Goal: Task Accomplishment & Management: Complete application form

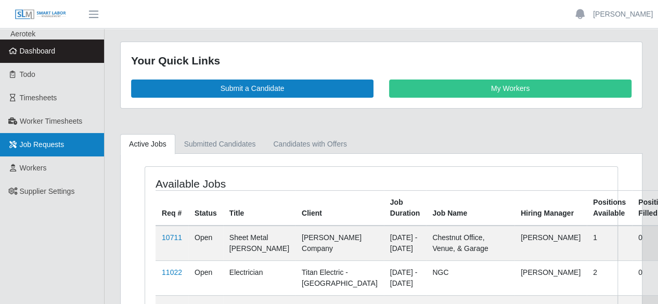
click at [36, 146] on span "Job Requests" at bounding box center [42, 144] width 45 height 8
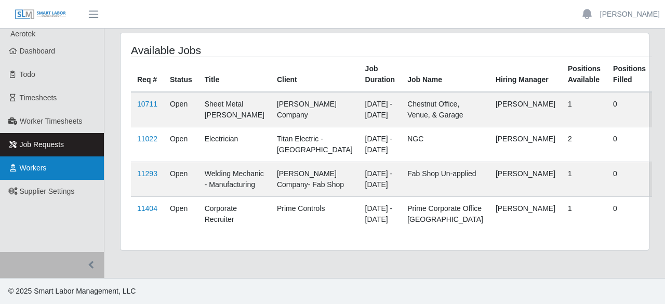
click at [34, 171] on span "Workers" at bounding box center [33, 168] width 27 height 8
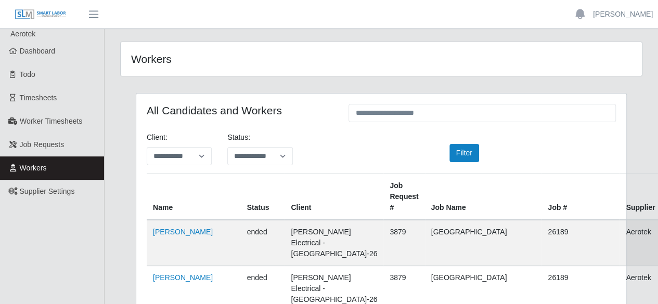
click at [91, 16] on span "button" at bounding box center [94, 14] width 14 height 12
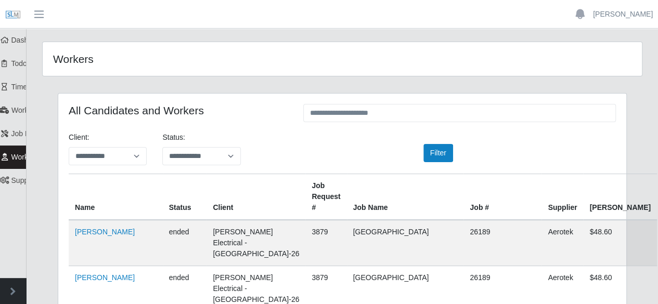
click at [40, 14] on span "button" at bounding box center [39, 14] width 14 height 12
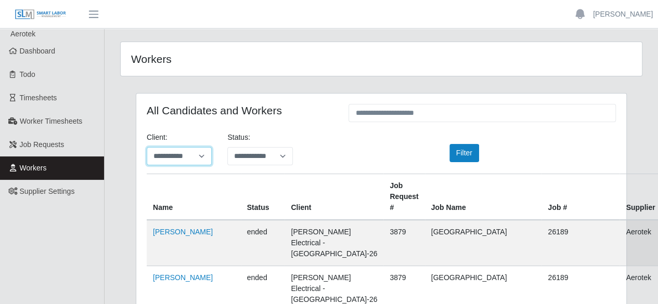
click at [181, 153] on select "**********" at bounding box center [179, 156] width 65 height 18
click at [339, 150] on div "**********" at bounding box center [381, 153] width 485 height 42
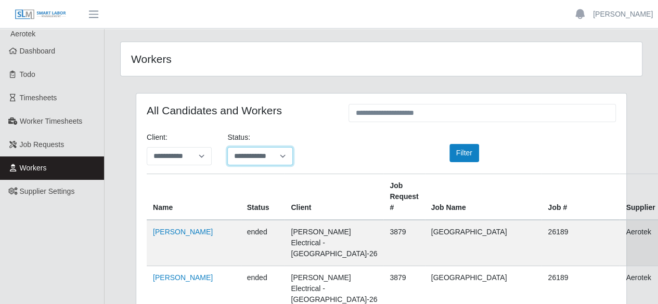
click at [270, 157] on select "**********" at bounding box center [259, 156] width 65 height 18
click at [331, 149] on div "**********" at bounding box center [381, 153] width 485 height 42
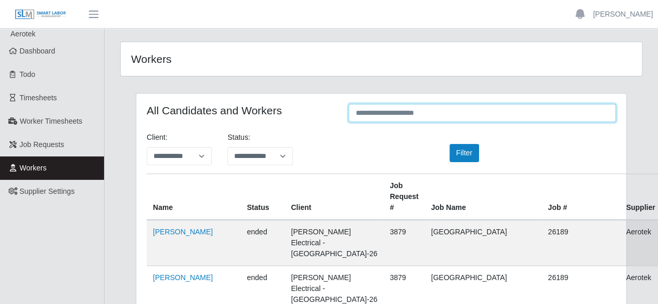
click at [415, 115] on input "text" at bounding box center [481, 113] width 267 height 18
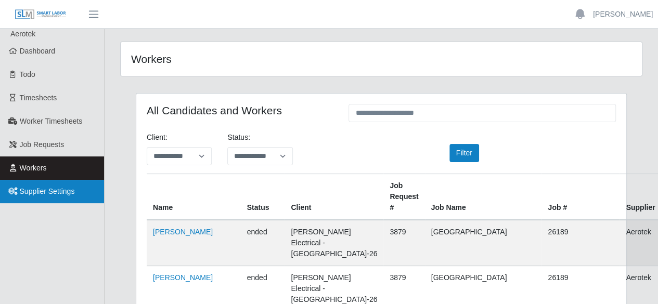
click at [57, 190] on span "Supplier Settings" at bounding box center [47, 191] width 55 height 8
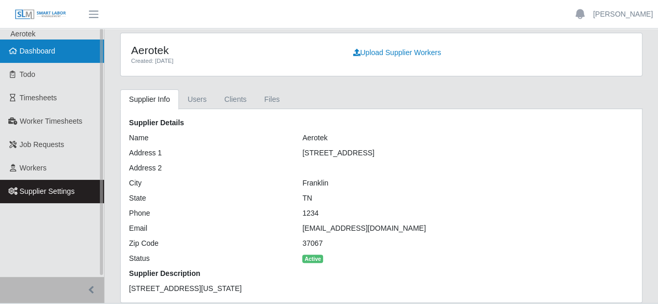
click at [45, 55] on span "Dashboard" at bounding box center [38, 51] width 36 height 8
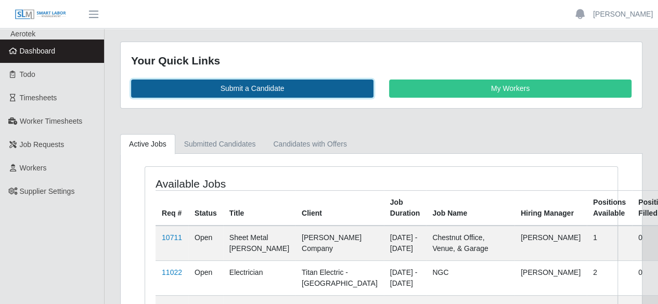
click at [250, 90] on link "Submit a Candidate" at bounding box center [252, 89] width 242 height 18
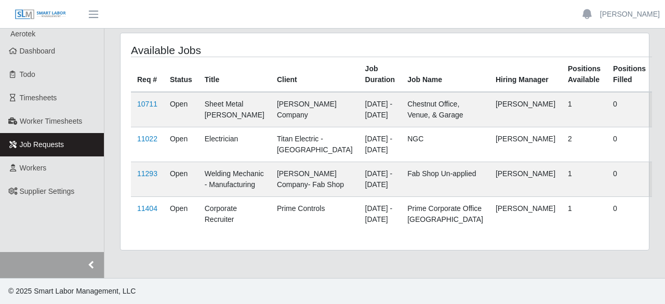
click at [93, 265] on button "button" at bounding box center [52, 265] width 104 height 26
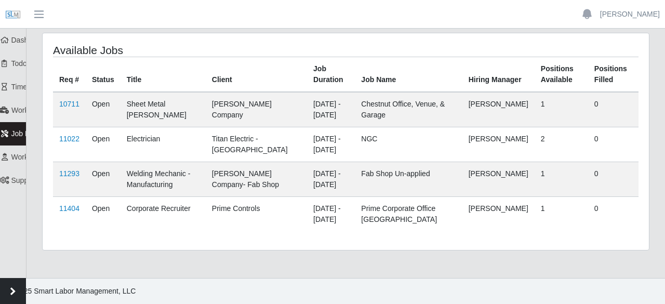
click at [16, 296] on button "button" at bounding box center [13, 291] width 26 height 26
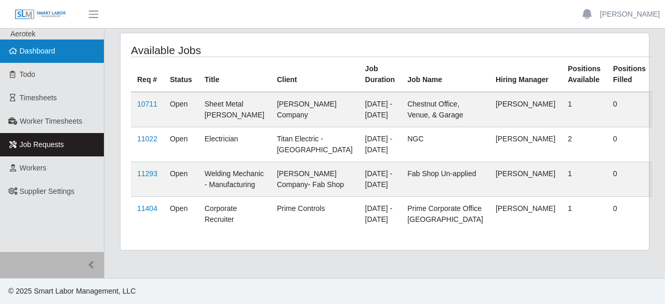
click at [49, 55] on span "Dashboard" at bounding box center [38, 51] width 36 height 8
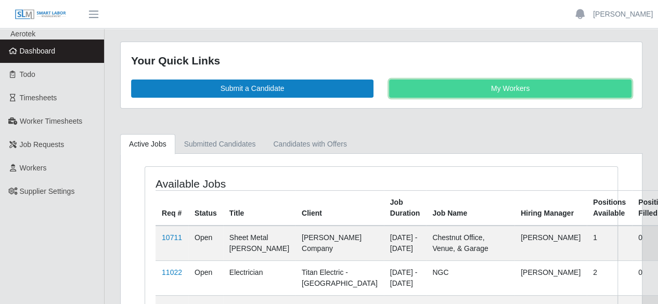
click at [446, 84] on link "My Workers" at bounding box center [510, 89] width 242 height 18
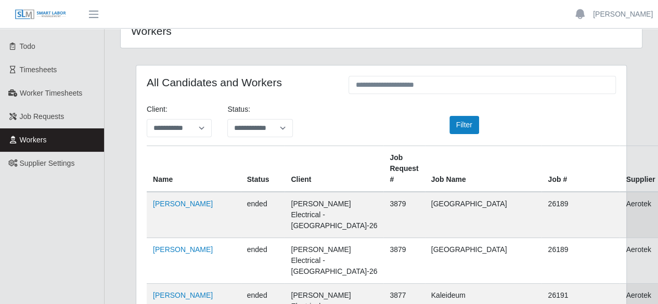
scroll to position [52, 0]
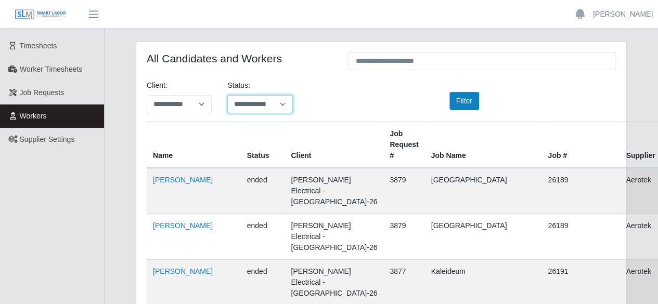
click at [267, 103] on select "**********" at bounding box center [259, 104] width 65 height 18
click at [194, 109] on select "**********" at bounding box center [179, 104] width 65 height 18
click at [355, 111] on div "**********" at bounding box center [381, 101] width 485 height 42
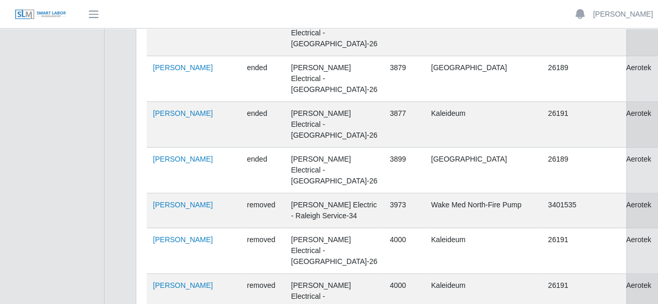
scroll to position [0, 0]
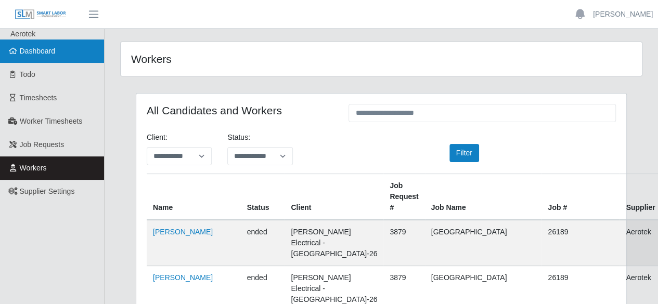
click at [51, 55] on span "Dashboard" at bounding box center [38, 51] width 36 height 8
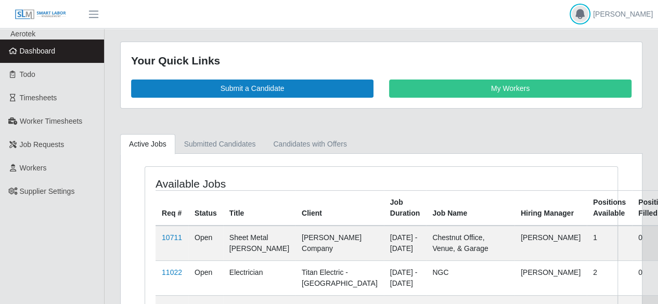
click at [578, 16] on icon "button" at bounding box center [579, 14] width 12 height 12
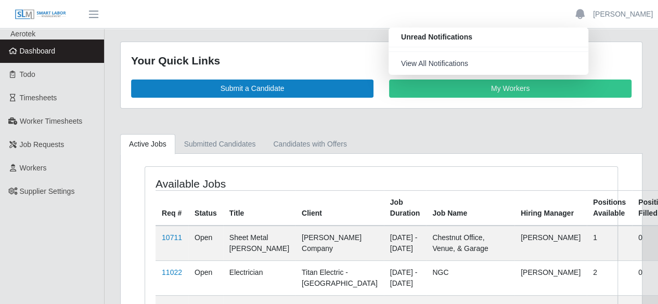
click at [285, 34] on main "Your Quick Links Submit a Candidate My Workers Active Jobs Submitted Candidates…" at bounding box center [380, 217] width 553 height 377
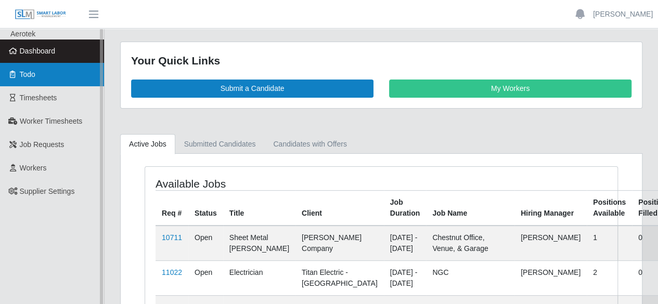
click at [35, 71] on span "Todo" at bounding box center [28, 74] width 16 height 8
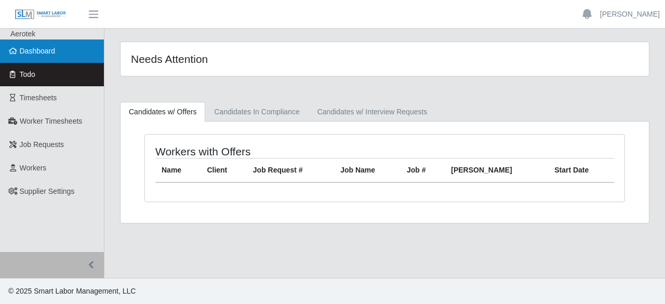
click at [51, 49] on span "Dashboard" at bounding box center [38, 51] width 36 height 8
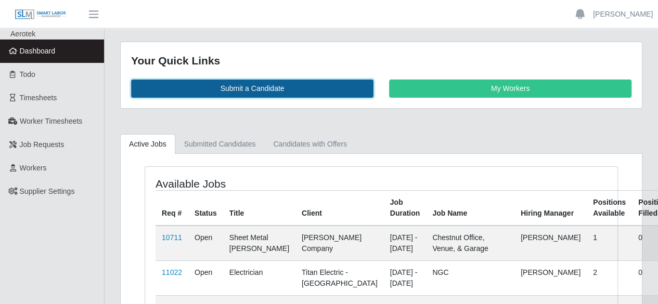
click at [254, 93] on link "Submit a Candidate" at bounding box center [252, 89] width 242 height 18
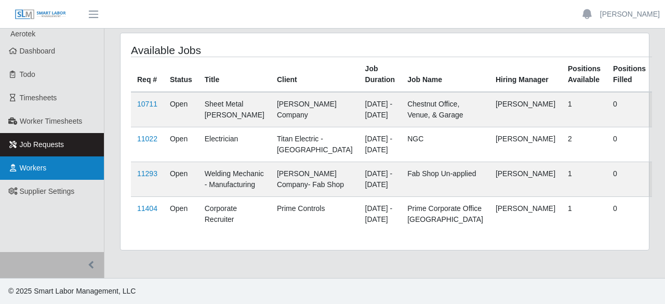
click at [34, 174] on link "Workers" at bounding box center [52, 167] width 104 height 23
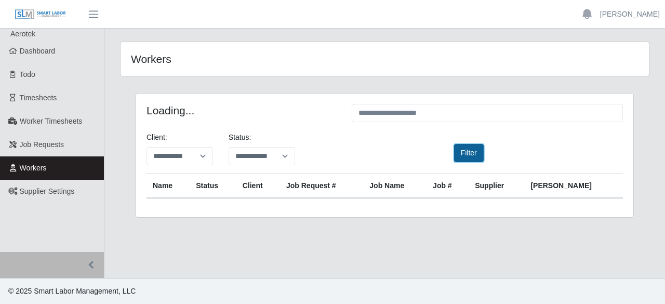
click at [473, 156] on button "Filter" at bounding box center [469, 153] width 30 height 18
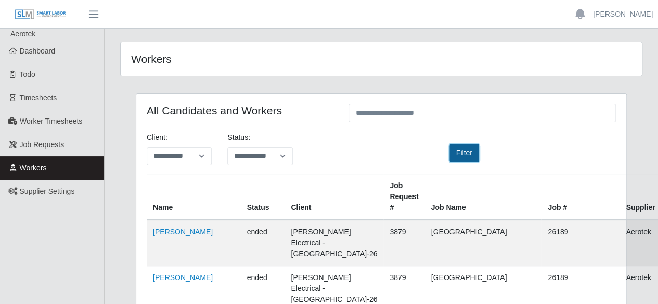
click at [471, 152] on button "Filter" at bounding box center [464, 153] width 30 height 18
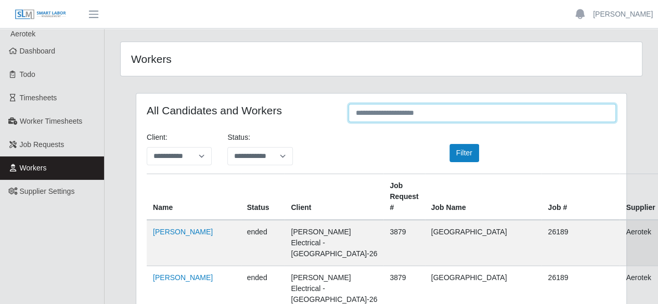
click at [367, 112] on input "text" at bounding box center [481, 113] width 267 height 18
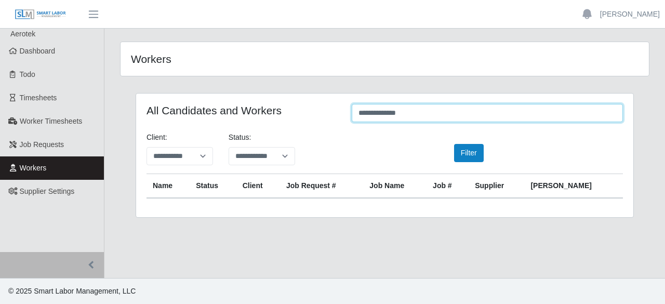
type input "**********"
click at [437, 116] on input "**********" at bounding box center [487, 113] width 271 height 18
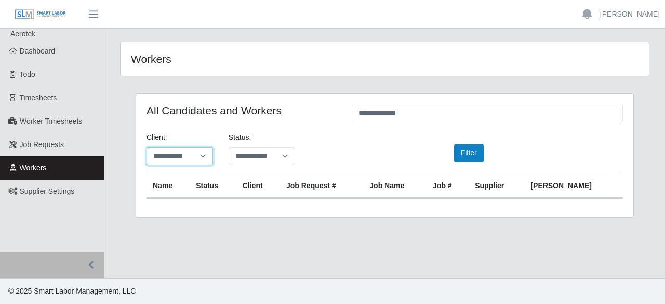
click at [187, 158] on select "**********" at bounding box center [180, 156] width 67 height 18
click at [342, 149] on div "**********" at bounding box center [385, 153] width 492 height 42
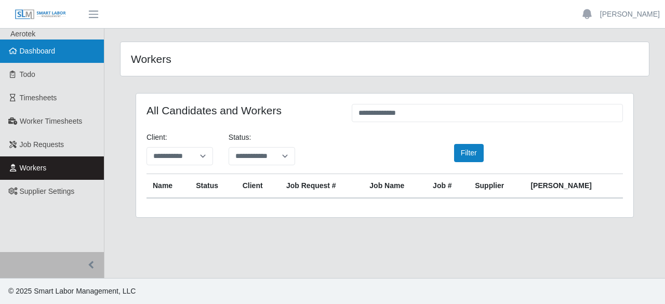
click at [55, 47] on span "Dashboard" at bounding box center [38, 51] width 36 height 8
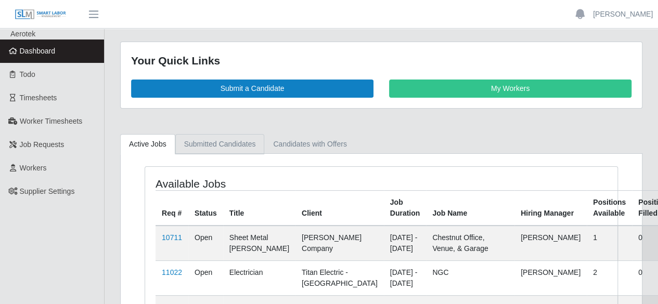
click at [206, 142] on link "Submitted Candidates" at bounding box center [219, 144] width 89 height 20
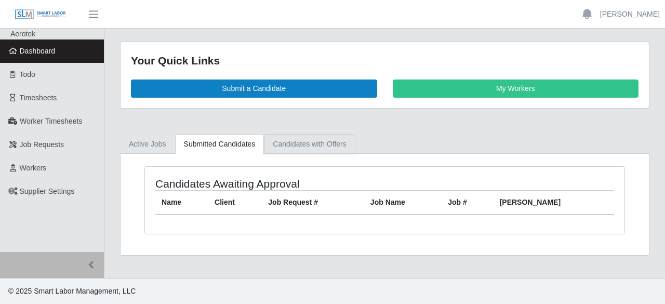
click at [315, 145] on link "Candidates with Offers" at bounding box center [309, 144] width 91 height 20
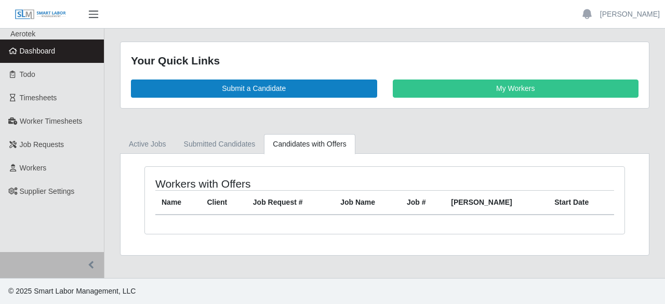
click at [96, 9] on span "button" at bounding box center [94, 14] width 14 height 12
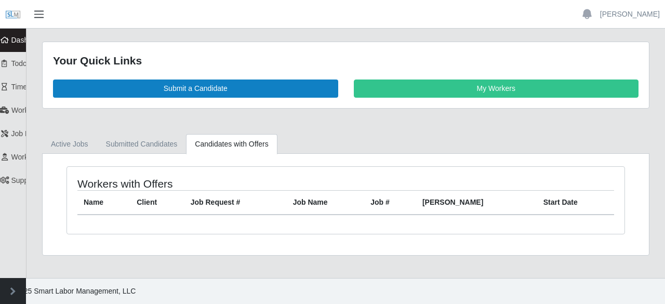
click at [41, 14] on span "button" at bounding box center [39, 14] width 14 height 12
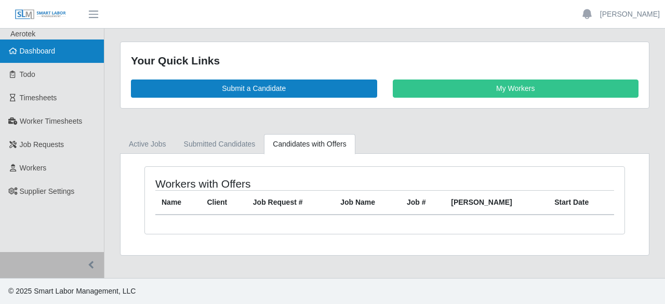
click at [42, 47] on span "Dashboard" at bounding box center [38, 51] width 36 height 8
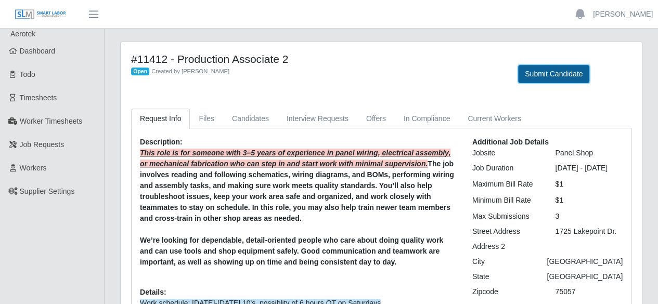
click at [562, 76] on button "Submit Candidate" at bounding box center [553, 74] width 71 height 18
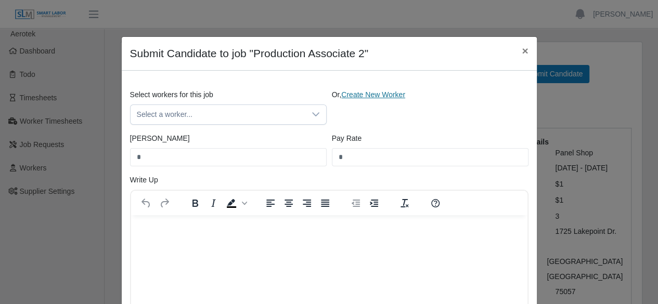
click at [374, 93] on link "Create New Worker" at bounding box center [373, 94] width 64 height 8
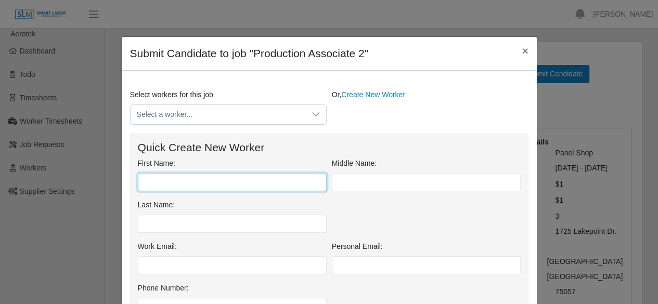
click at [178, 181] on input "First Name:" at bounding box center [232, 182] width 189 height 18
click at [167, 181] on input "First Name:" at bounding box center [232, 182] width 189 height 18
type input "********"
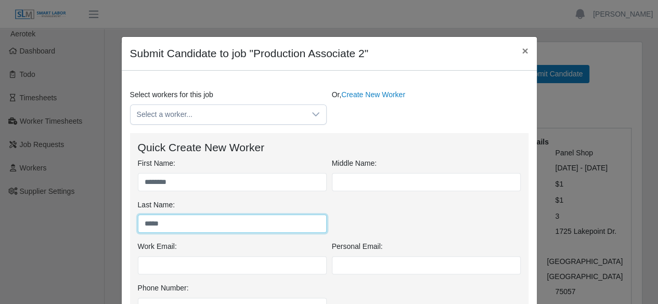
type input "*****"
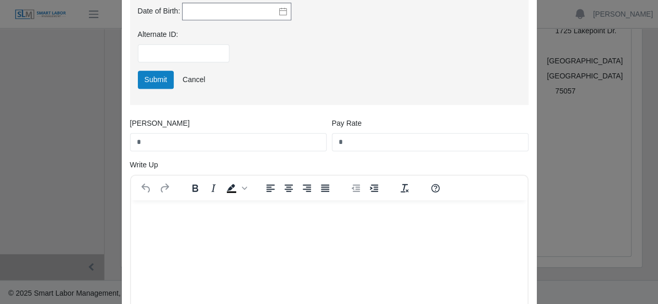
scroll to position [267, 0]
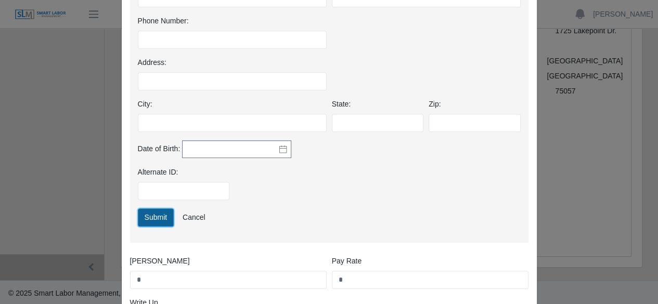
click at [153, 220] on button "Submit" at bounding box center [156, 217] width 36 height 18
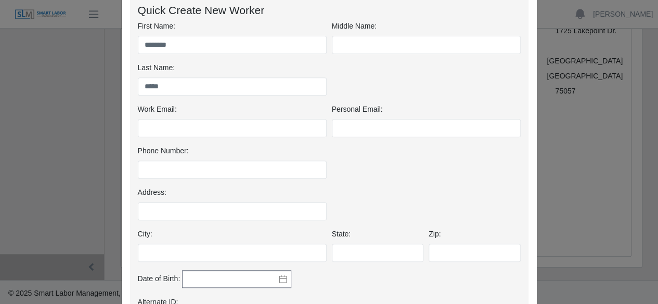
scroll to position [196, 0]
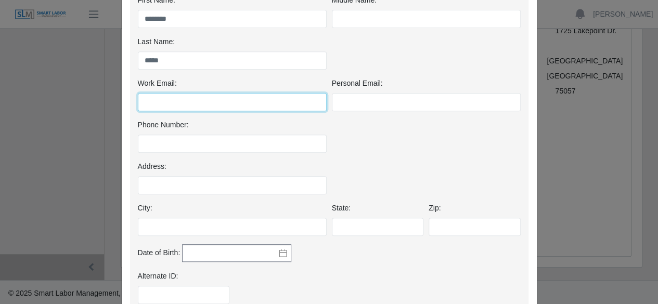
click at [230, 100] on input "Work Email:" at bounding box center [232, 102] width 189 height 18
paste input "**********"
type input "**********"
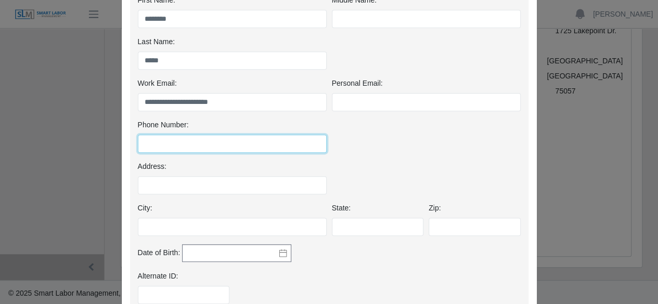
click at [205, 144] on input "Phone Number:" at bounding box center [232, 144] width 189 height 18
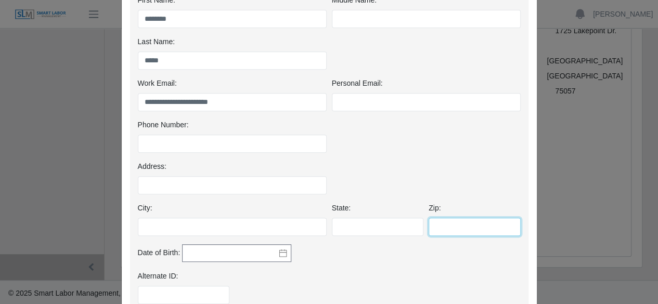
click at [443, 226] on input "Zip:" at bounding box center [474, 227] width 92 height 18
type input "*****"
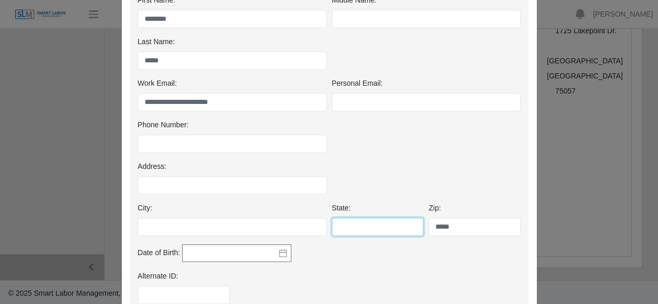
click at [366, 228] on input "State:" at bounding box center [378, 227] width 92 height 18
type input "**********"
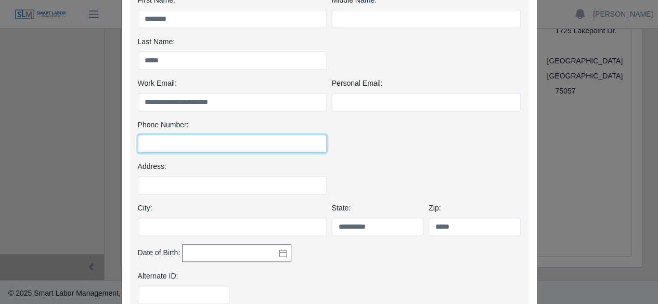
click at [181, 145] on input "Phone Number:" at bounding box center [232, 144] width 189 height 18
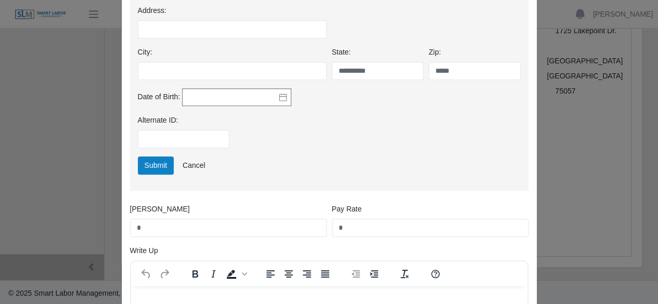
scroll to position [404, 0]
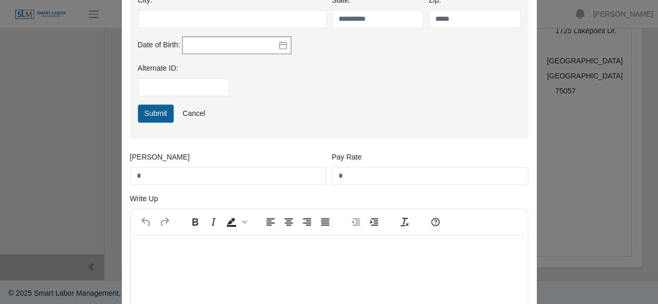
type input "**********"
click at [152, 114] on button "Submit" at bounding box center [156, 113] width 36 height 18
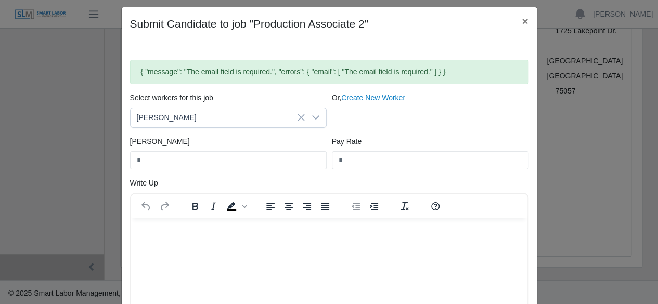
scroll to position [14, 0]
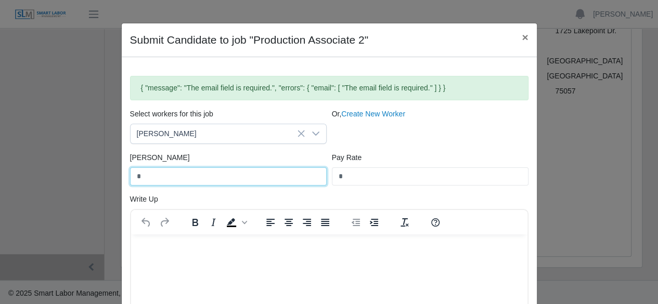
click at [169, 174] on input "*" at bounding box center [228, 176] width 197 height 18
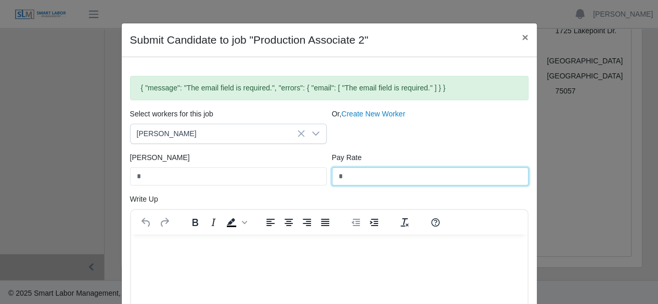
click at [358, 177] on input "*" at bounding box center [430, 176] width 197 height 18
type input "**"
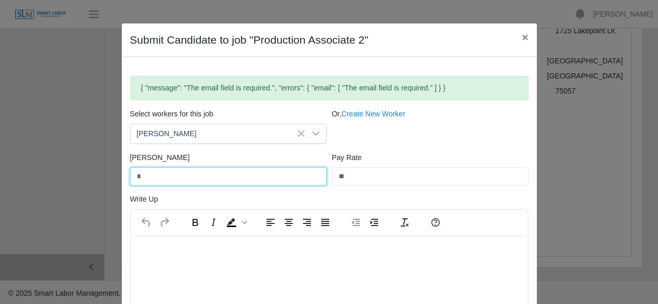
click at [167, 172] on input "*" at bounding box center [228, 176] width 197 height 18
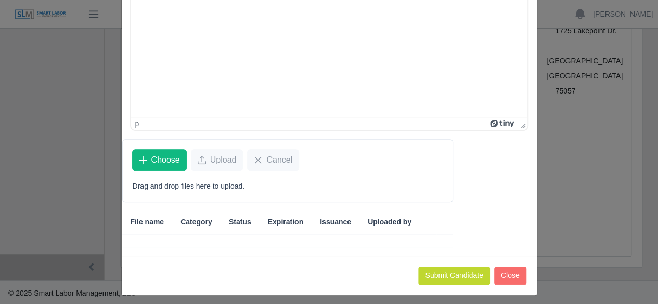
scroll to position [276, 0]
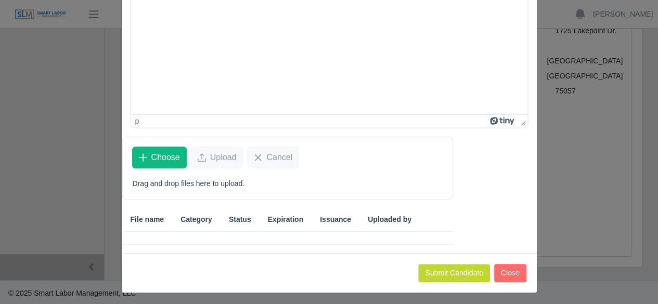
type input "*****"
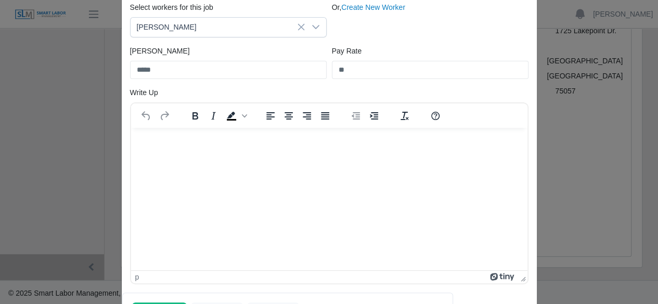
scroll to position [172, 0]
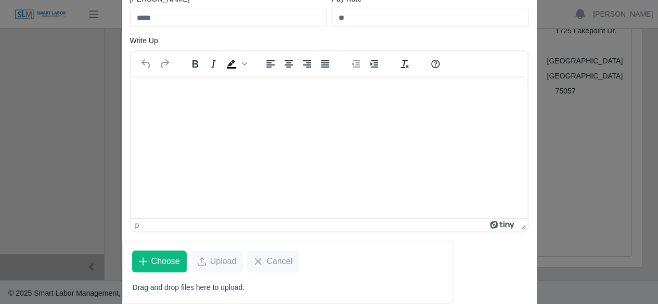
click at [227, 103] on html at bounding box center [328, 89] width 396 height 28
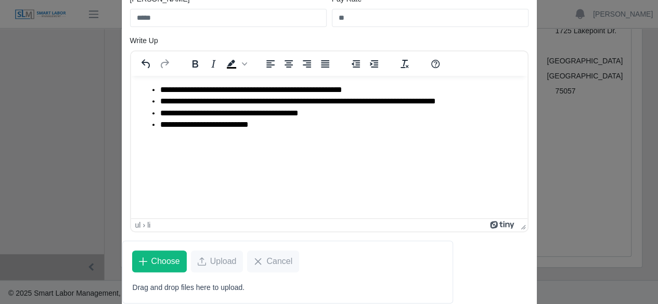
scroll to position [276, 0]
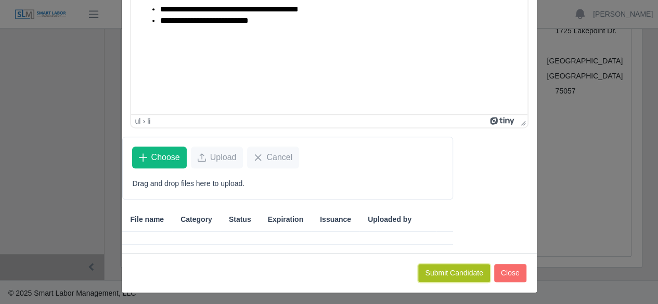
click at [469, 267] on button "Submit Candidate" at bounding box center [453, 273] width 71 height 18
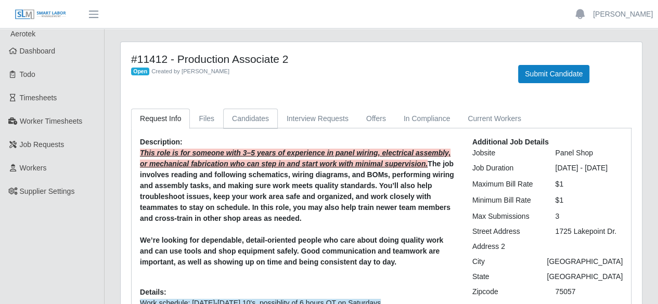
click at [243, 122] on link "Candidates" at bounding box center [250, 119] width 55 height 20
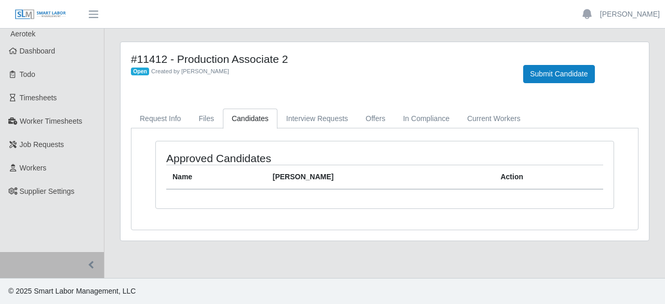
click at [258, 119] on link "Candidates" at bounding box center [250, 119] width 55 height 20
click at [212, 118] on link "Files" at bounding box center [206, 119] width 33 height 20
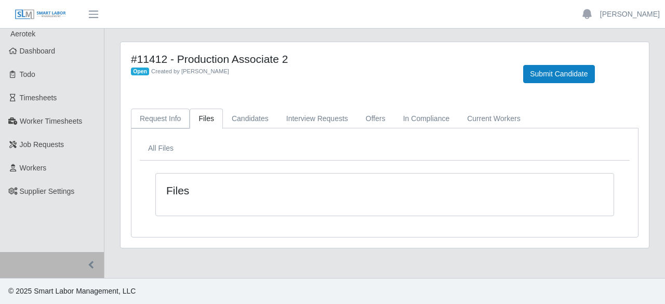
click at [159, 123] on link "Request Info" at bounding box center [160, 119] width 59 height 20
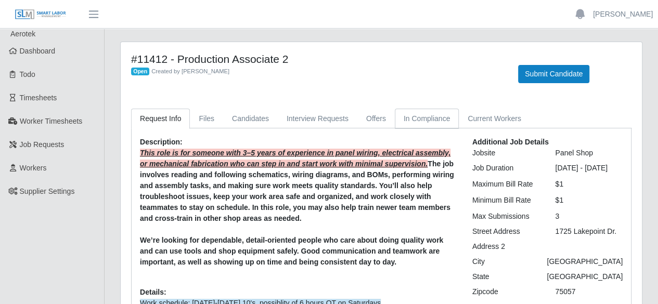
click at [412, 122] on link "In Compliance" at bounding box center [427, 119] width 64 height 20
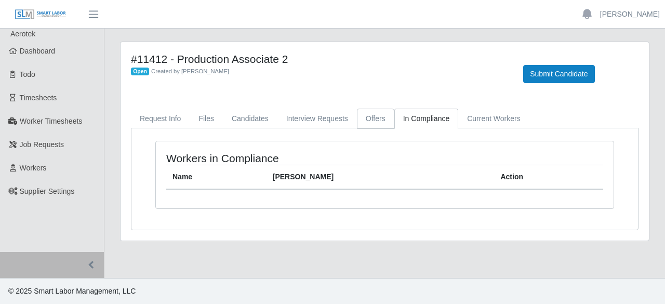
click at [365, 116] on link "Offers" at bounding box center [375, 119] width 37 height 20
click at [309, 120] on link "Interview Requests" at bounding box center [318, 119] width 80 height 20
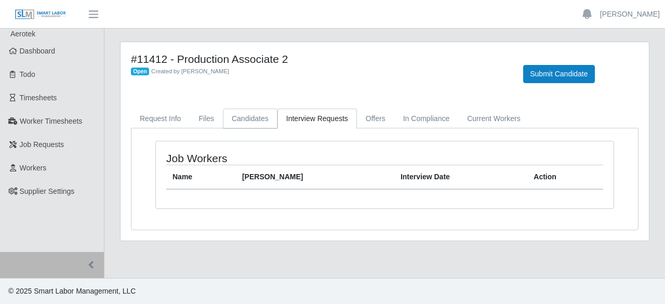
click at [237, 119] on link "Candidates" at bounding box center [250, 119] width 55 height 20
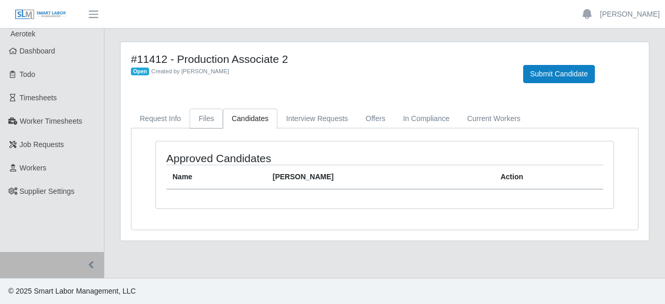
click at [193, 119] on link "Files" at bounding box center [206, 119] width 33 height 20
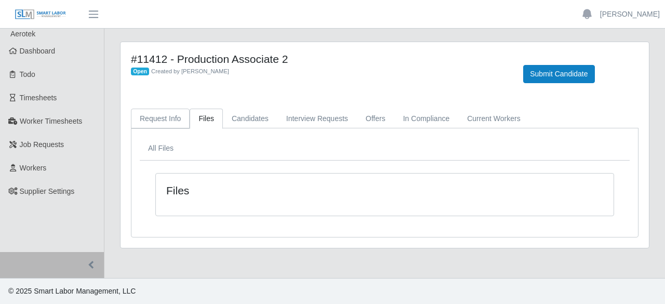
click at [162, 119] on link "Request Info" at bounding box center [160, 119] width 59 height 20
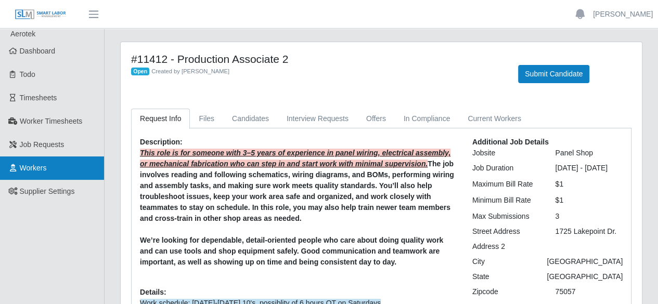
click at [49, 171] on link "Workers" at bounding box center [52, 167] width 104 height 23
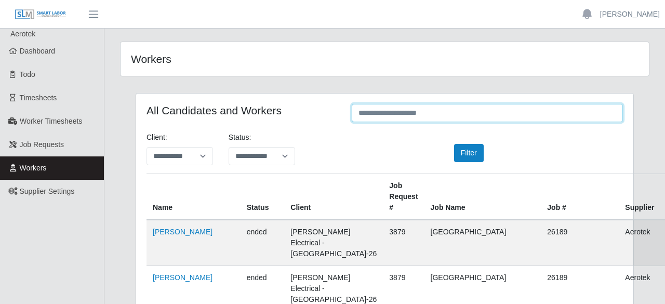
click at [387, 114] on input "text" at bounding box center [487, 113] width 271 height 18
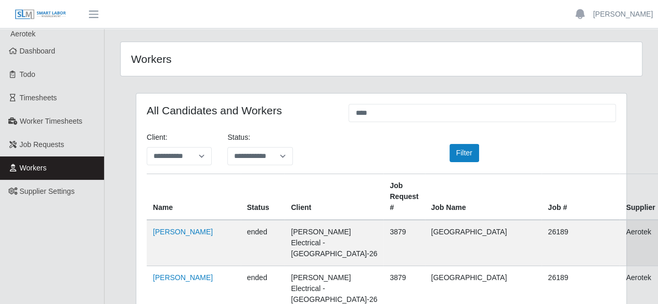
click at [172, 208] on th "Name" at bounding box center [194, 197] width 94 height 46
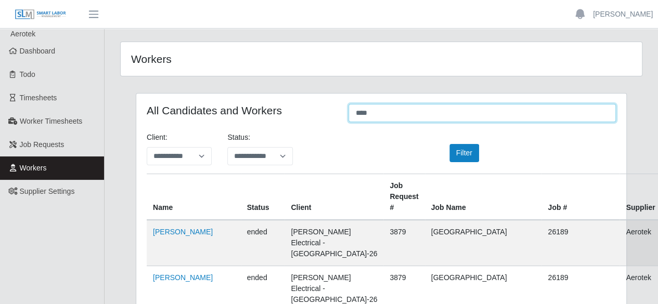
click at [383, 114] on input "****" at bounding box center [481, 113] width 267 height 18
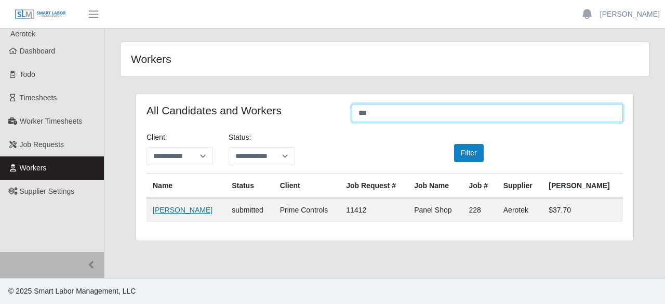
type input "***"
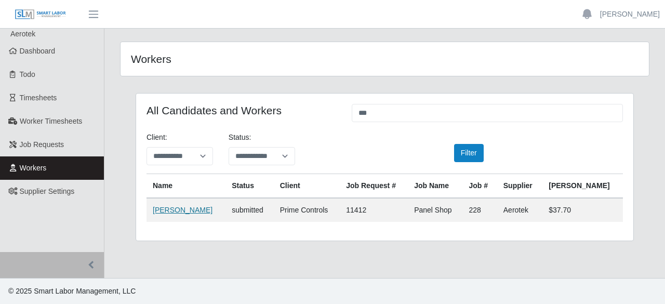
click at [177, 208] on link "[PERSON_NAME]" at bounding box center [183, 210] width 60 height 8
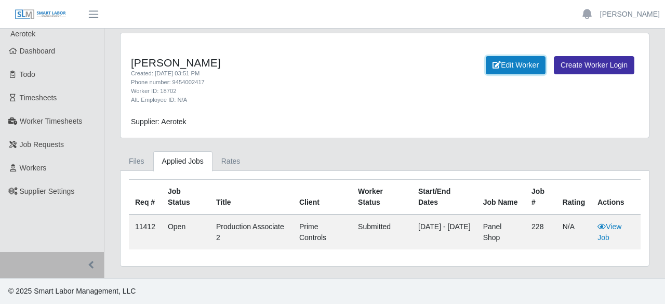
click at [519, 66] on link "Edit Worker" at bounding box center [516, 65] width 60 height 18
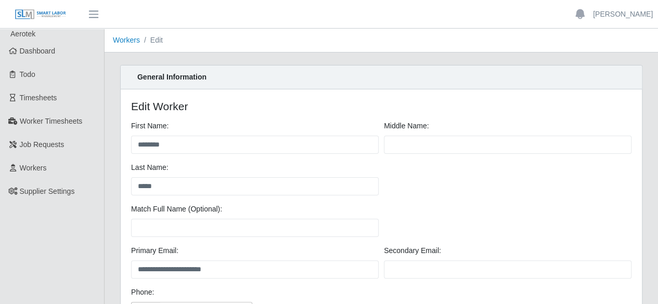
click at [158, 39] on li "Edit" at bounding box center [151, 40] width 23 height 11
click at [126, 42] on link "Workers" at bounding box center [126, 40] width 27 height 8
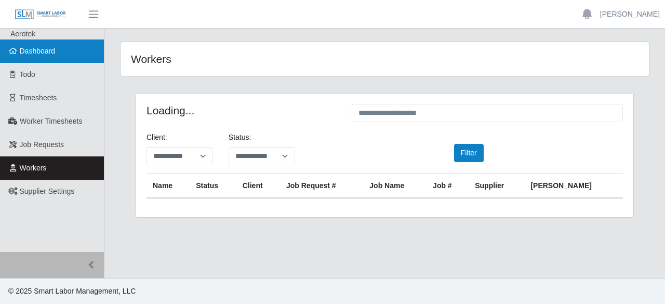
click at [56, 49] on link "Dashboard" at bounding box center [52, 51] width 104 height 23
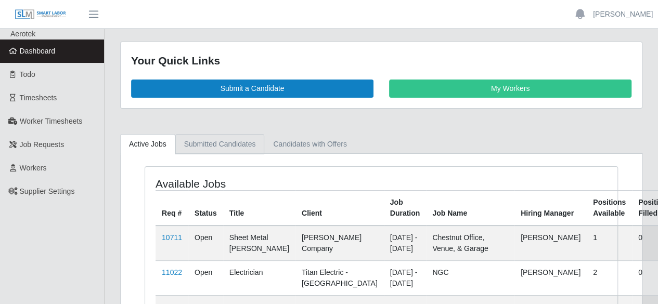
click at [237, 147] on link "Submitted Candidates" at bounding box center [219, 144] width 89 height 20
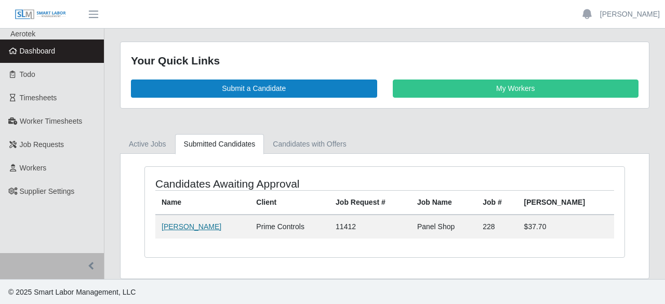
click at [187, 224] on link "Octavian Mihai" at bounding box center [192, 226] width 60 height 8
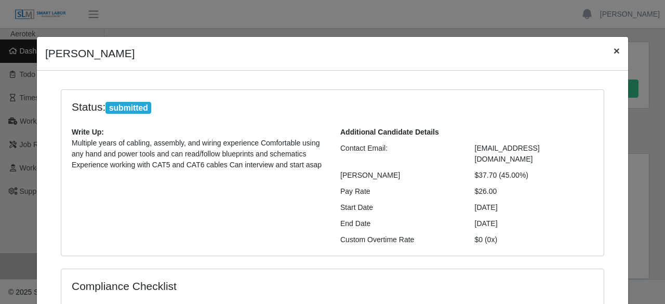
click at [614, 50] on span "×" at bounding box center [617, 51] width 6 height 12
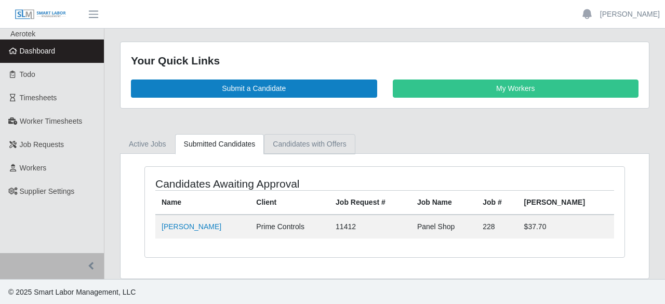
click at [318, 136] on link "Candidates with Offers" at bounding box center [309, 144] width 91 height 20
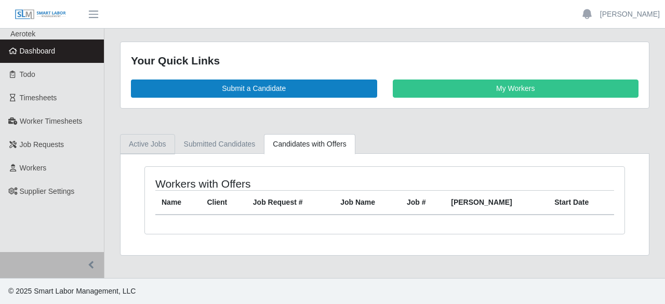
click at [120, 141] on link "Active Jobs" at bounding box center [147, 144] width 55 height 20
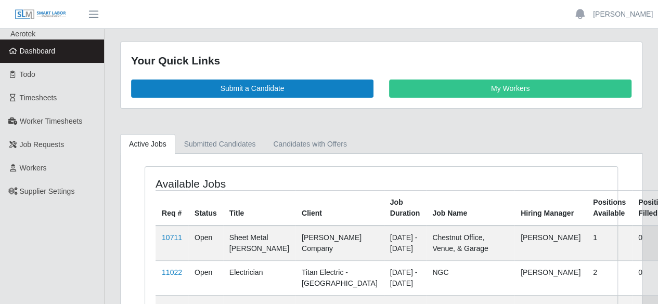
scroll to position [156, 0]
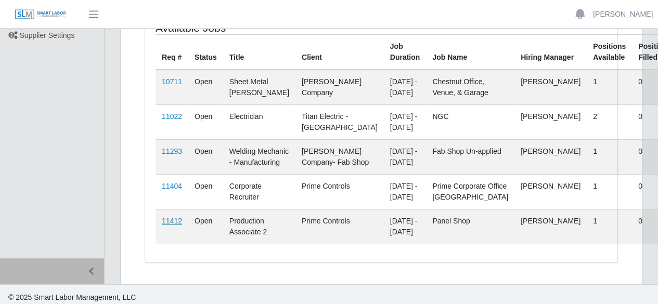
click at [175, 225] on link "11412" at bounding box center [172, 221] width 20 height 8
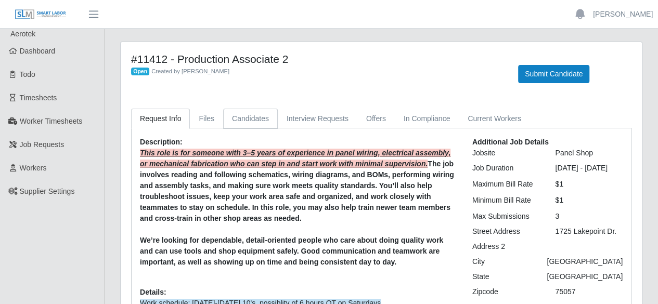
click at [241, 120] on link "Candidates" at bounding box center [250, 119] width 55 height 20
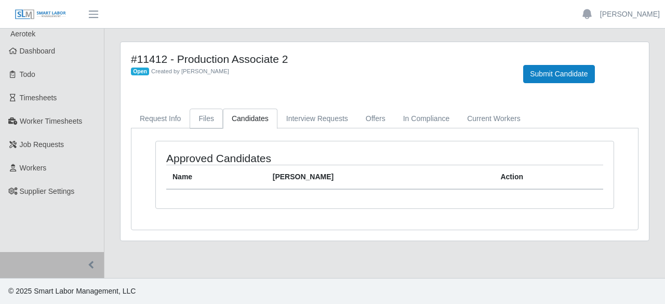
click at [213, 121] on link "Files" at bounding box center [206, 119] width 33 height 20
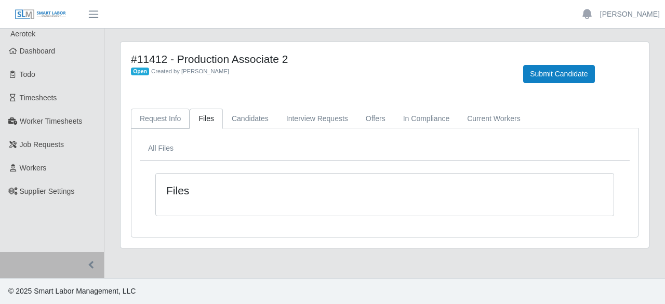
click at [167, 115] on link "Request Info" at bounding box center [160, 119] width 59 height 20
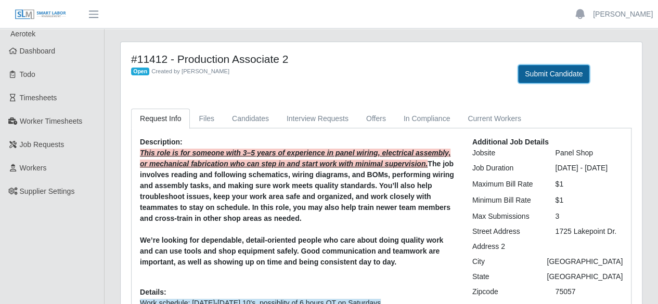
click at [536, 73] on button "Submit Candidate" at bounding box center [553, 74] width 71 height 18
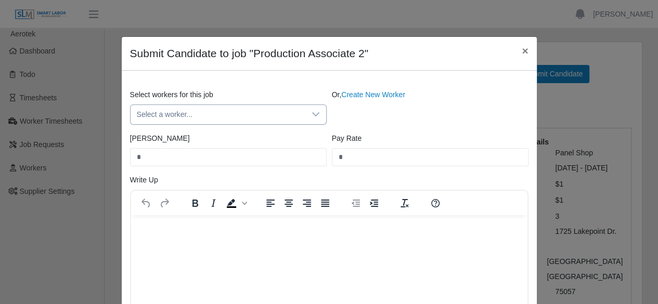
click at [220, 116] on span "Select a worker..." at bounding box center [217, 114] width 175 height 19
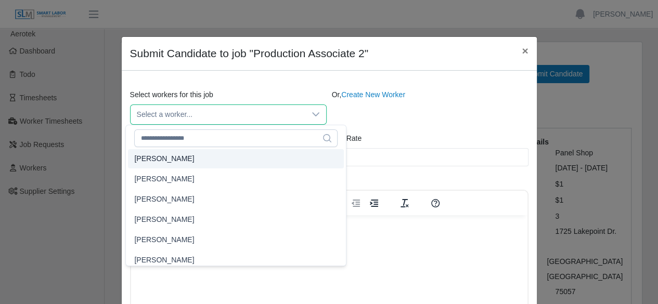
scroll to position [10103, 0]
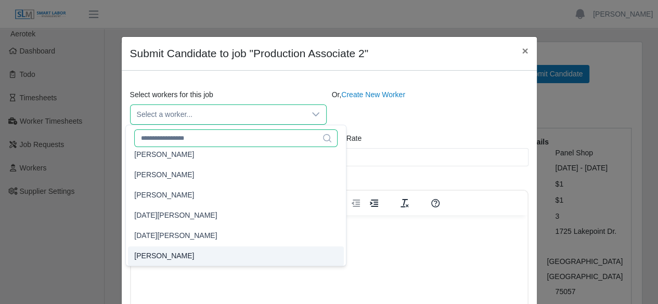
click at [188, 137] on input "text" at bounding box center [235, 138] width 203 height 18
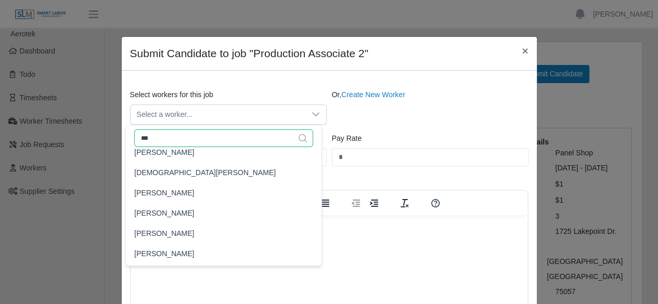
scroll to position [0, 0]
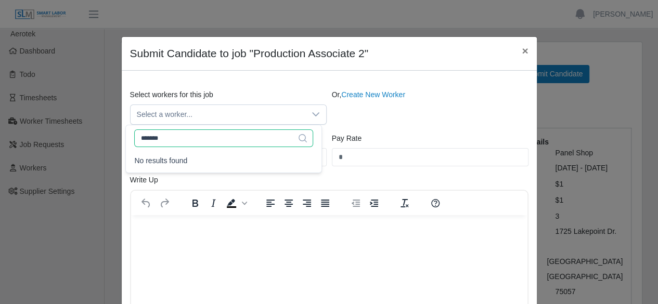
type input "********"
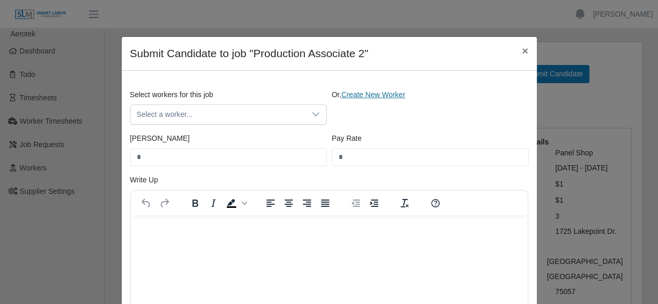
click at [371, 93] on link "Create New Worker" at bounding box center [373, 94] width 64 height 8
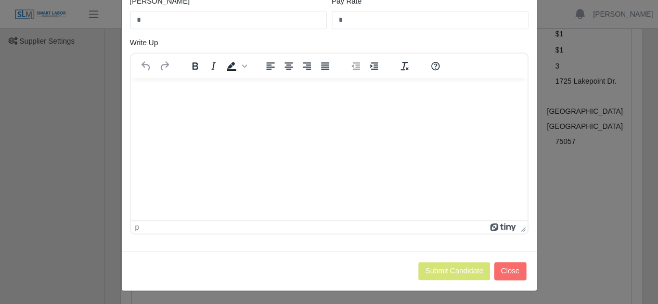
scroll to position [156, 0]
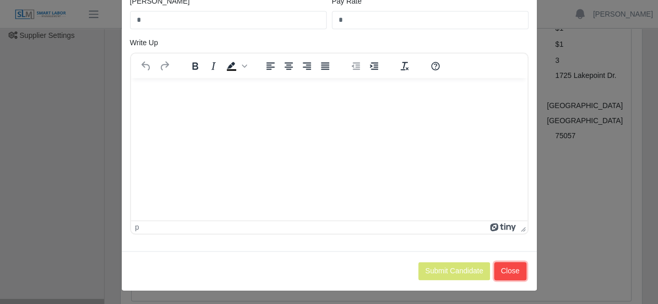
click at [501, 269] on button "Close" at bounding box center [510, 271] width 32 height 18
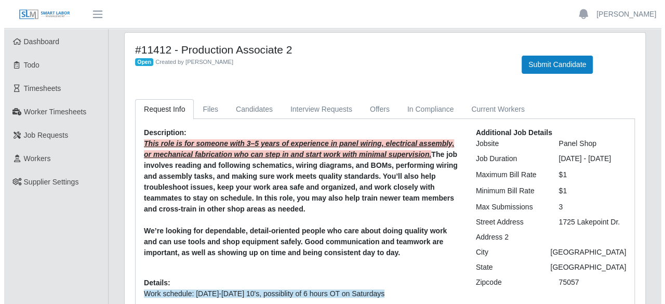
scroll to position [0, 0]
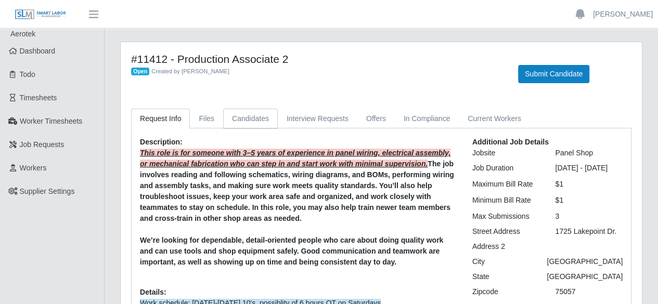
click at [245, 123] on link "Candidates" at bounding box center [250, 119] width 55 height 20
click at [492, 121] on link "Current Workers" at bounding box center [494, 119] width 71 height 20
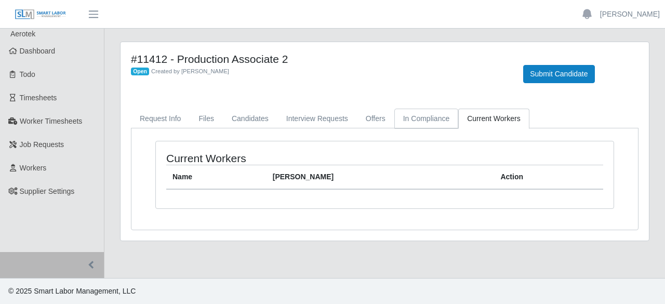
click at [422, 114] on link "In Compliance" at bounding box center [427, 119] width 64 height 20
click at [372, 120] on link "Offers" at bounding box center [375, 119] width 37 height 20
click at [328, 121] on link "Interview Requests" at bounding box center [318, 119] width 80 height 20
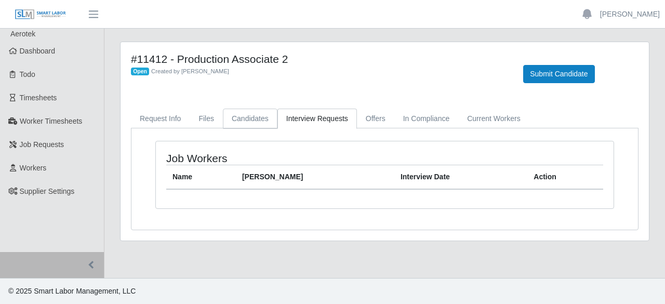
click at [250, 117] on link "Candidates" at bounding box center [250, 119] width 55 height 20
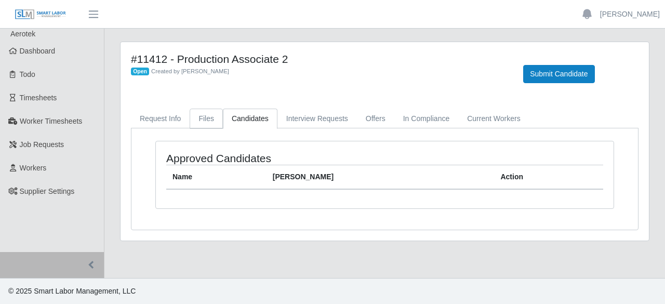
click at [201, 123] on link "Files" at bounding box center [206, 119] width 33 height 20
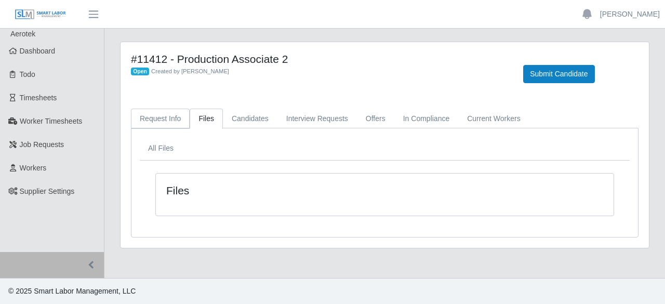
click at [153, 120] on link "Request Info" at bounding box center [160, 119] width 59 height 20
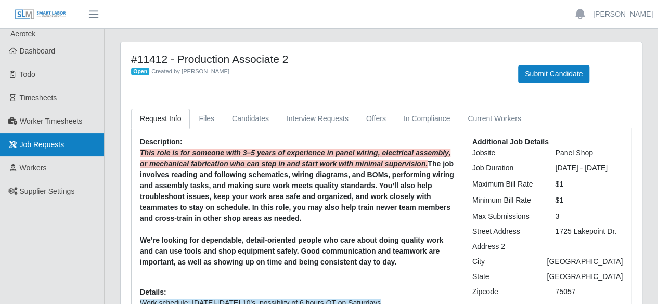
click at [53, 145] on span "Job Requests" at bounding box center [42, 144] width 45 height 8
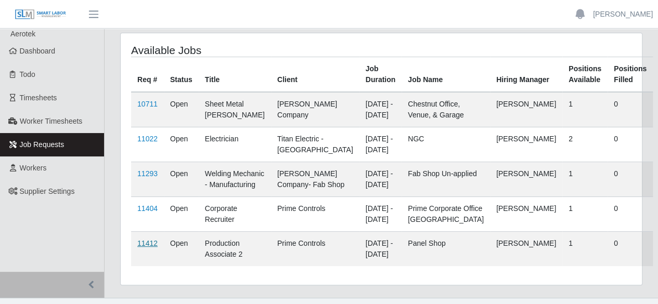
click at [151, 244] on link "11412" at bounding box center [147, 243] width 20 height 8
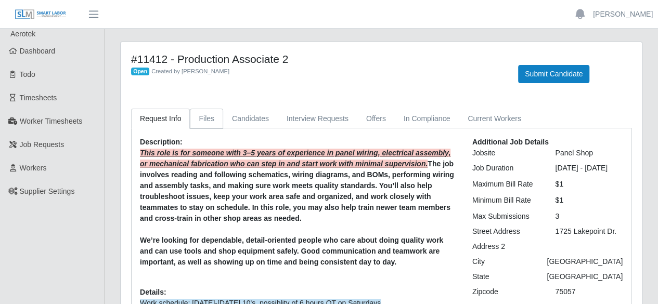
click at [201, 123] on link "Files" at bounding box center [206, 119] width 33 height 20
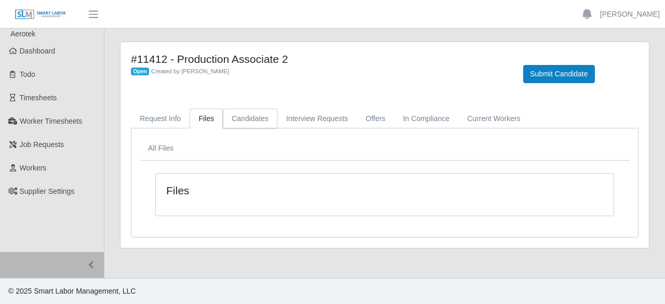
click at [257, 118] on link "Candidates" at bounding box center [250, 119] width 55 height 20
